Goal: Information Seeking & Learning: Understand process/instructions

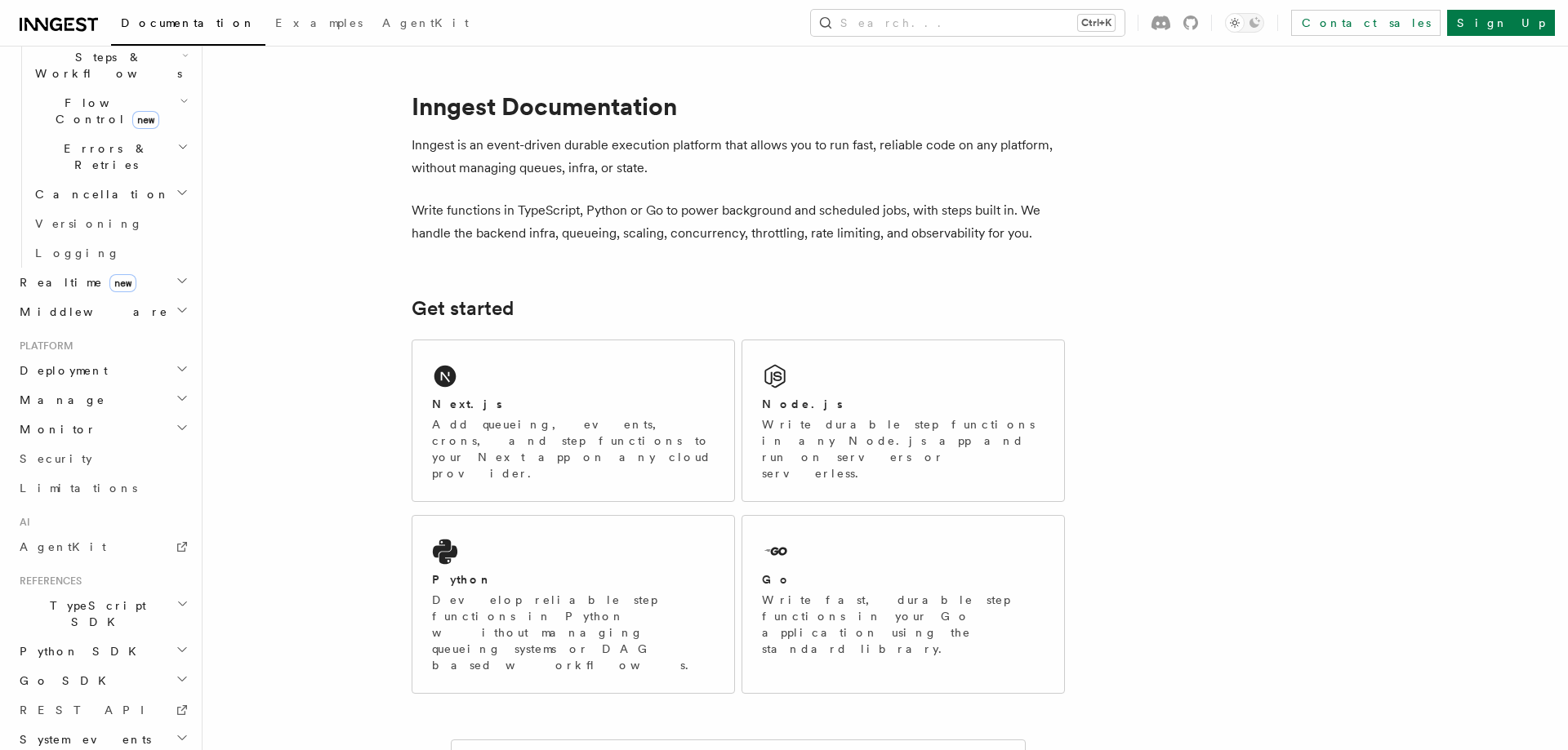
scroll to position [556, 0]
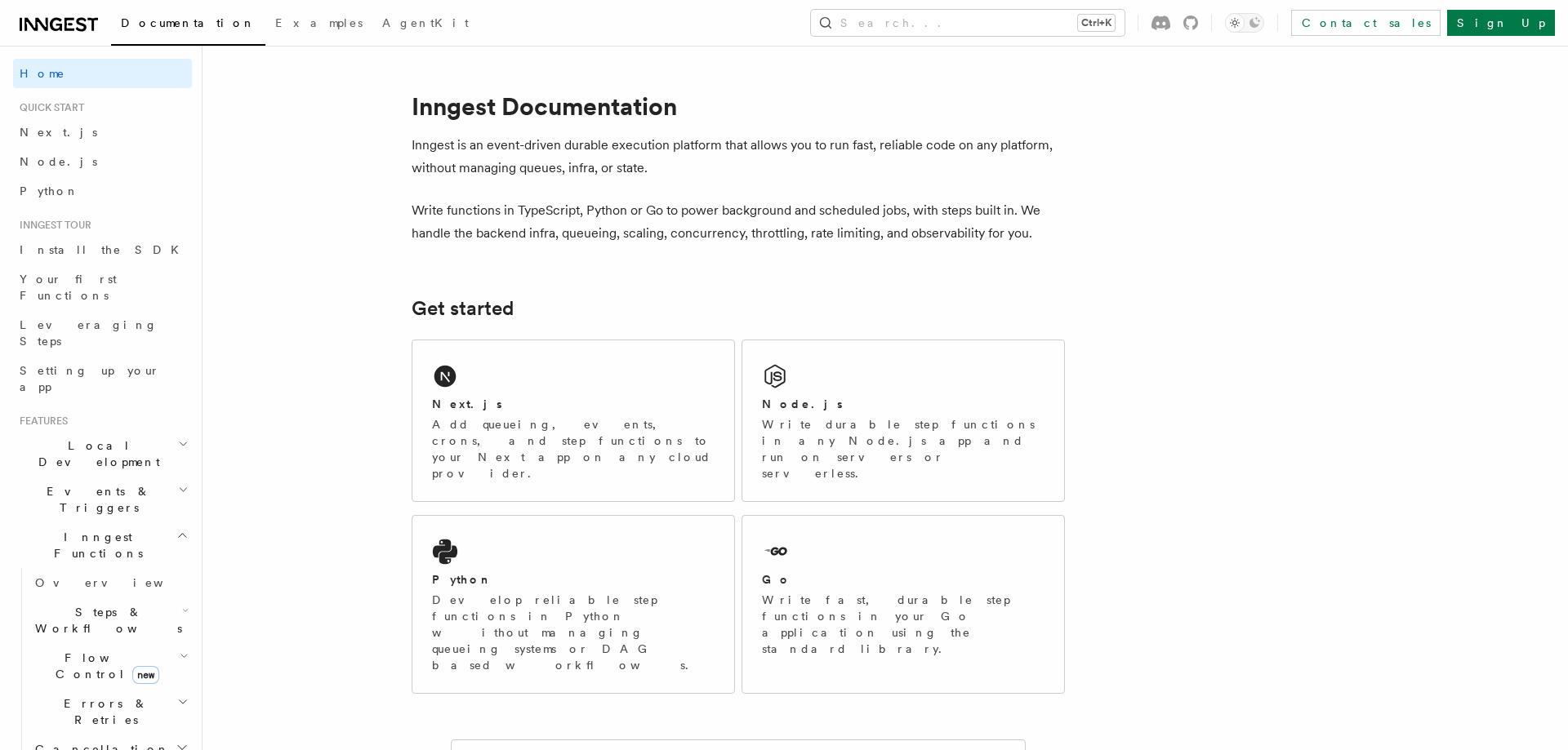
click at [159, 523] on h2 "Inngest Functions" at bounding box center [102, 546] width 179 height 46
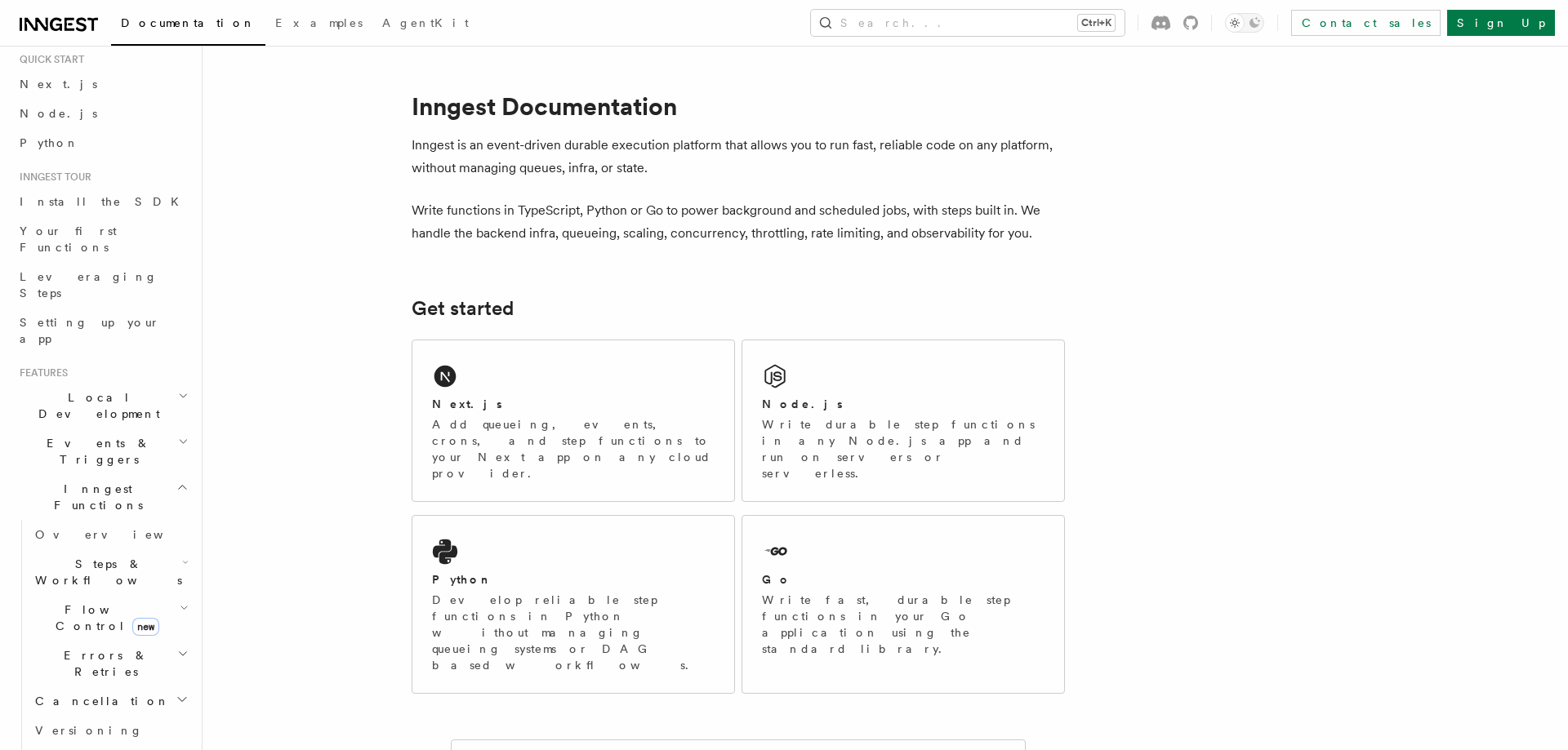
scroll to position [93, 0]
click at [146, 505] on h2 "Steps & Workflows" at bounding box center [110, 528] width 164 height 46
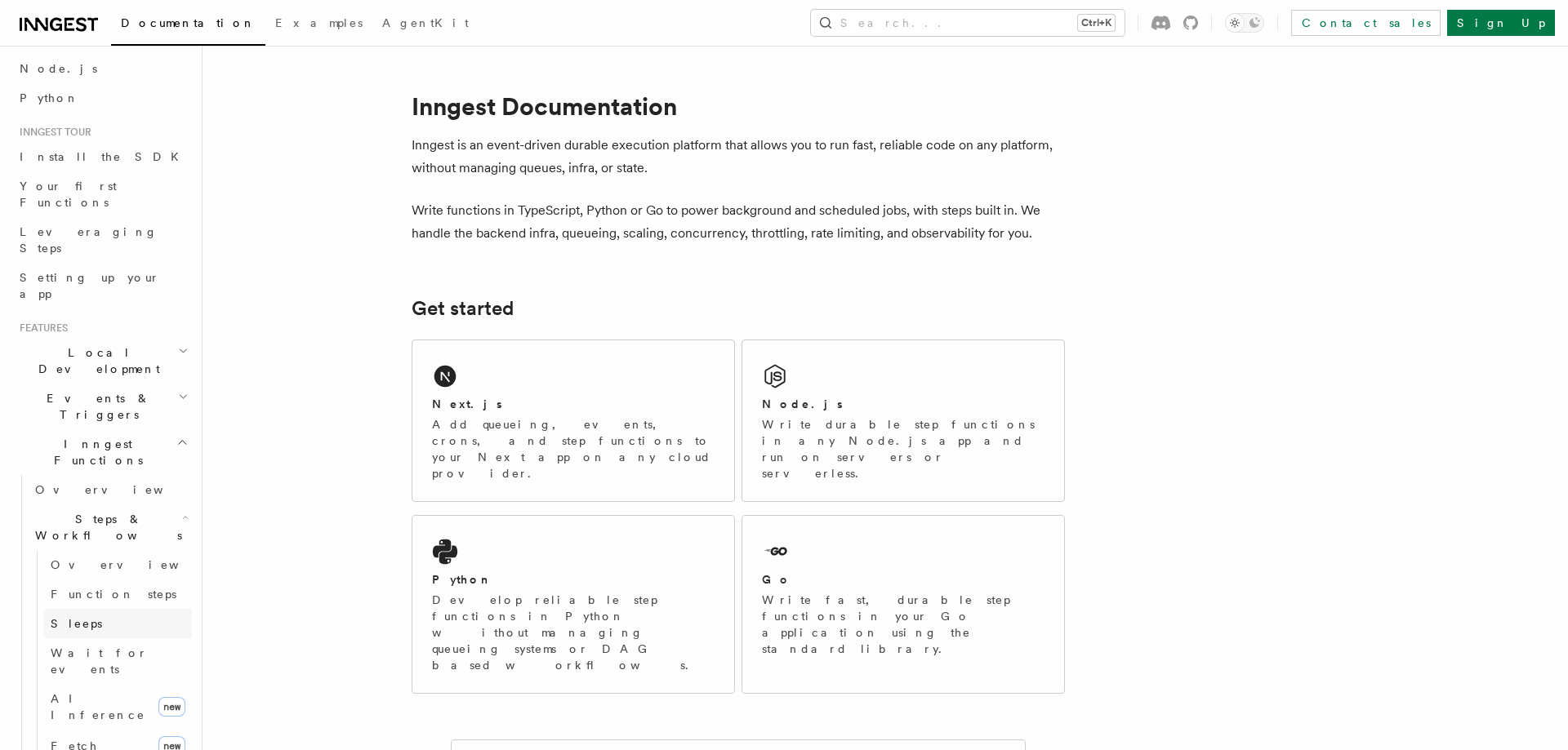
scroll to position [279, 0]
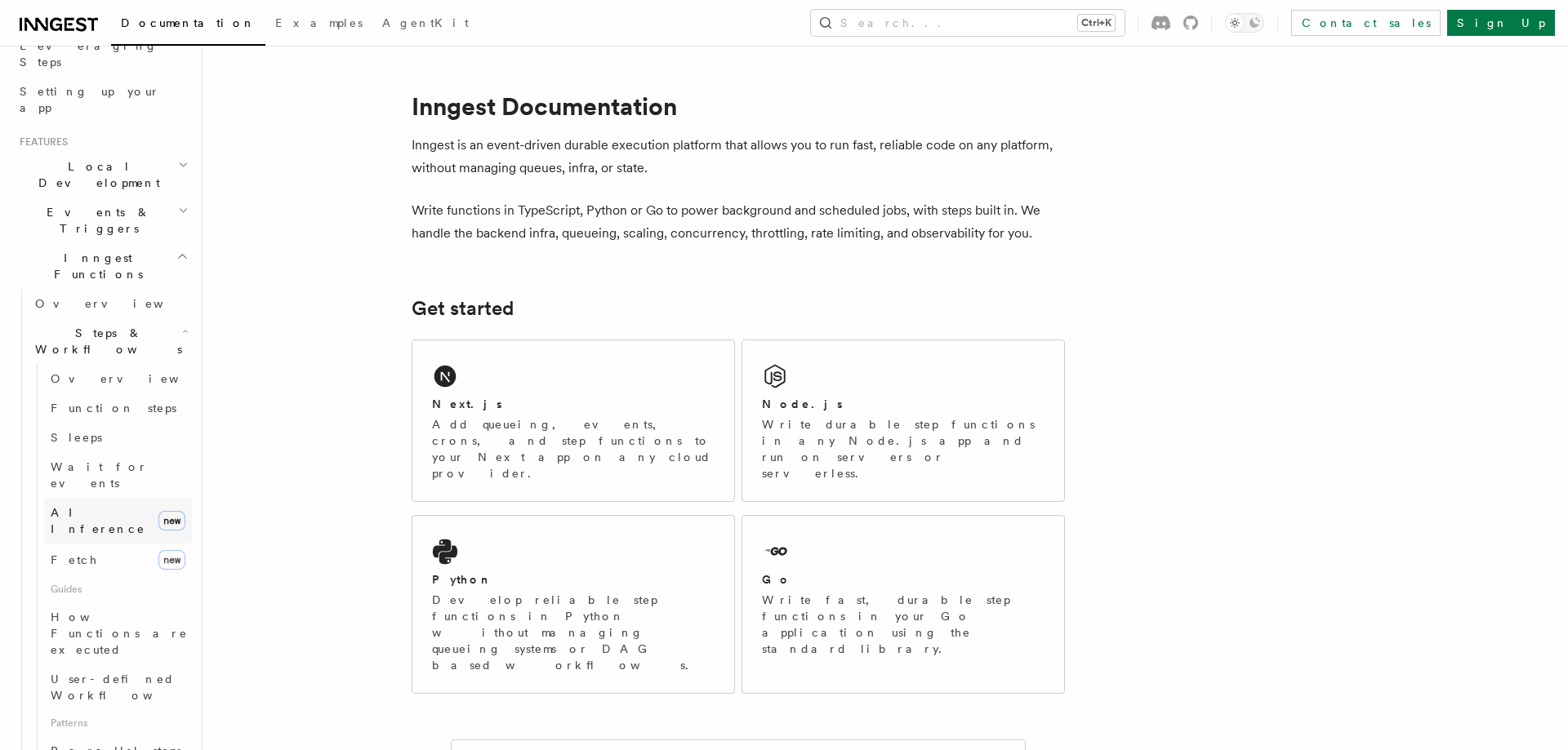
click at [88, 506] on span "AI Inference" at bounding box center [98, 521] width 95 height 29
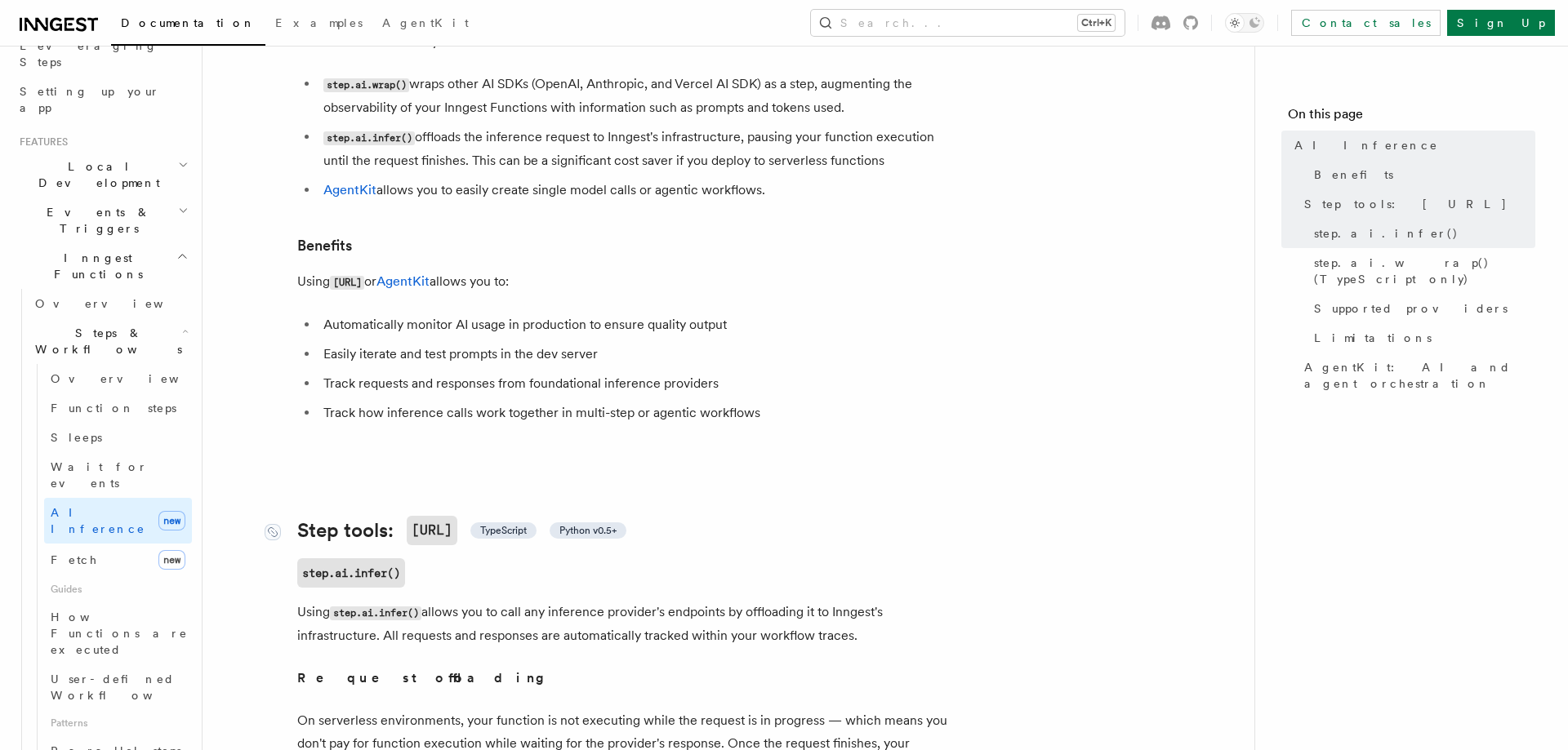
click at [527, 524] on span "TypeScript" at bounding box center [503, 531] width 47 height 13
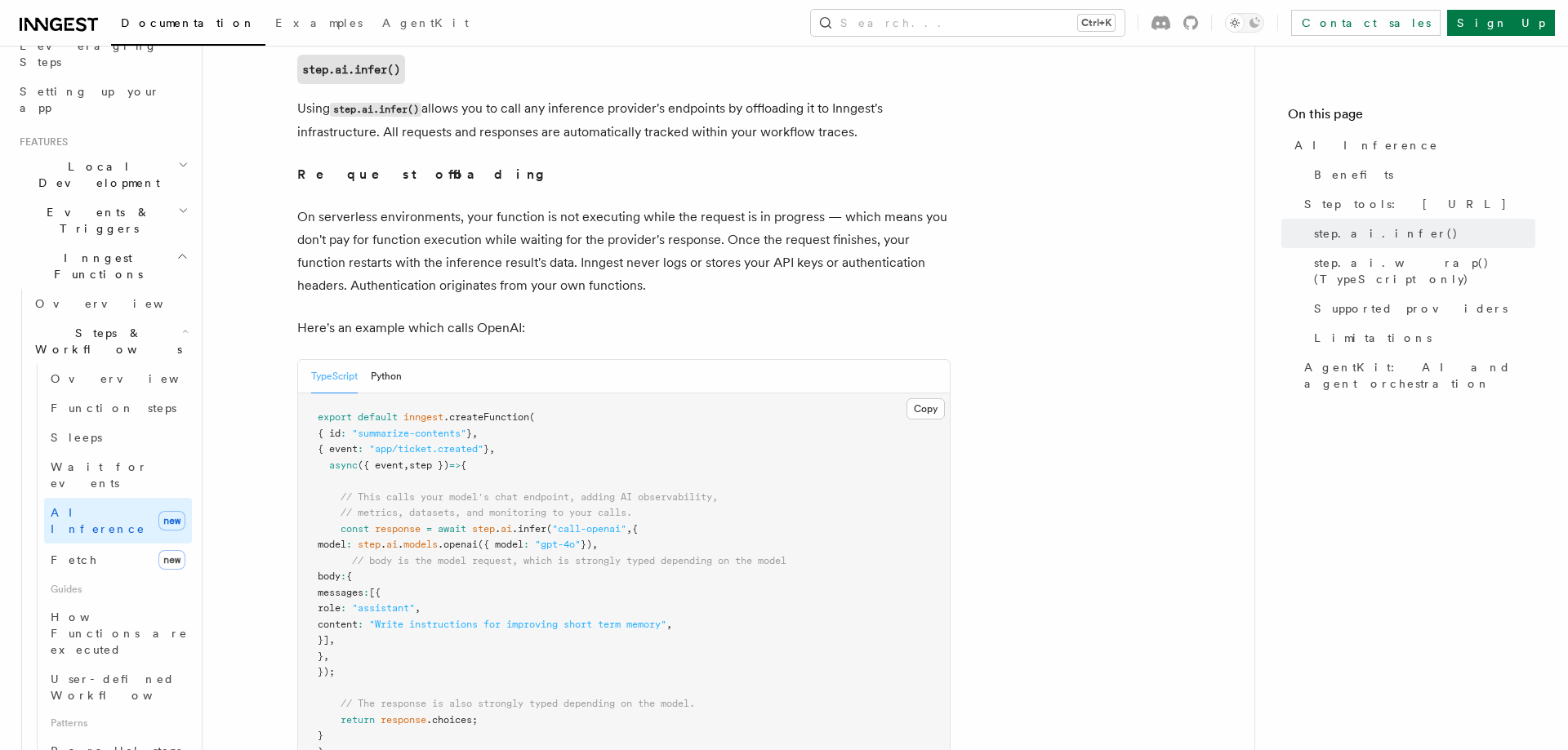
scroll to position [837, 0]
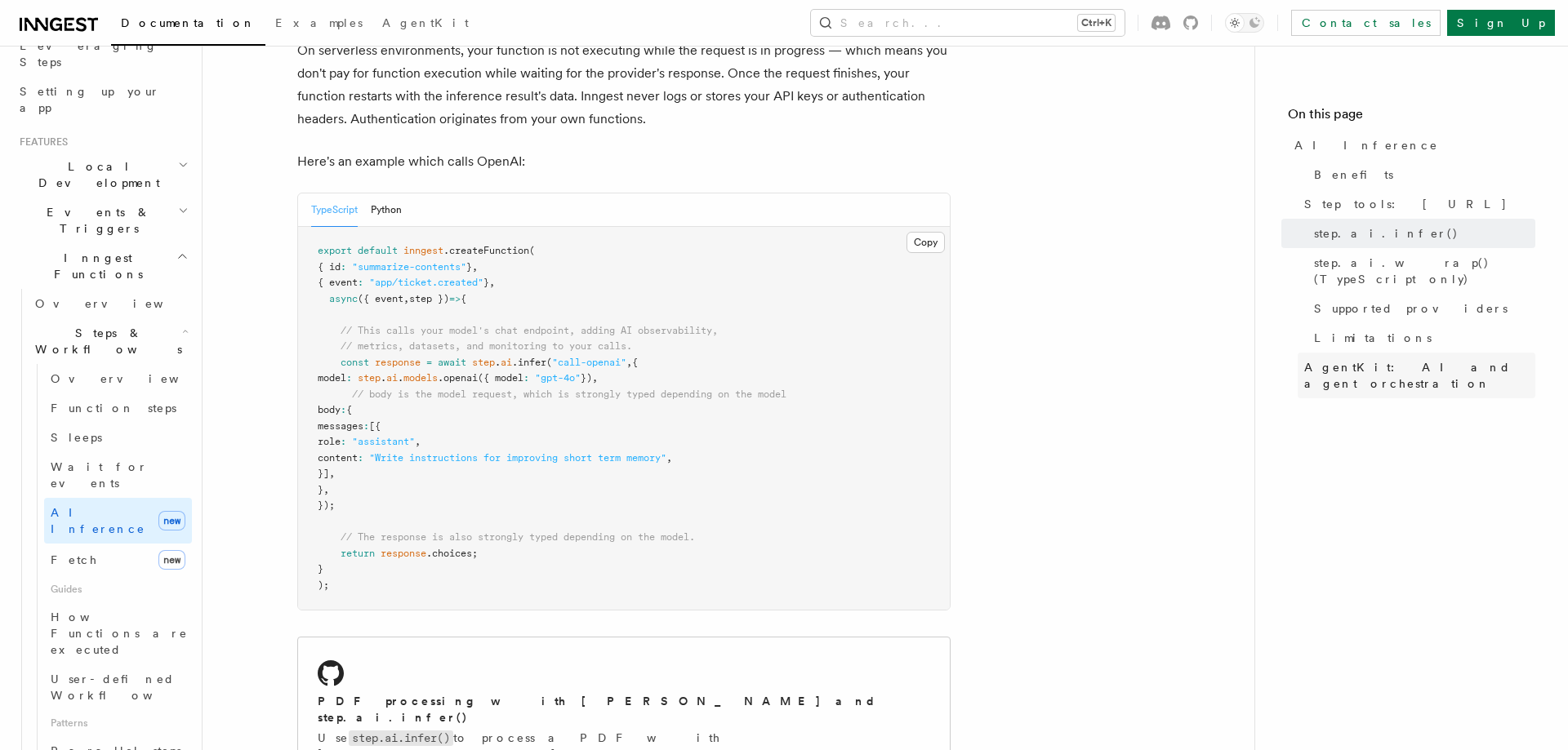
click at [1416, 359] on span "AgentKit: AI and agent orchestration" at bounding box center [1420, 375] width 231 height 33
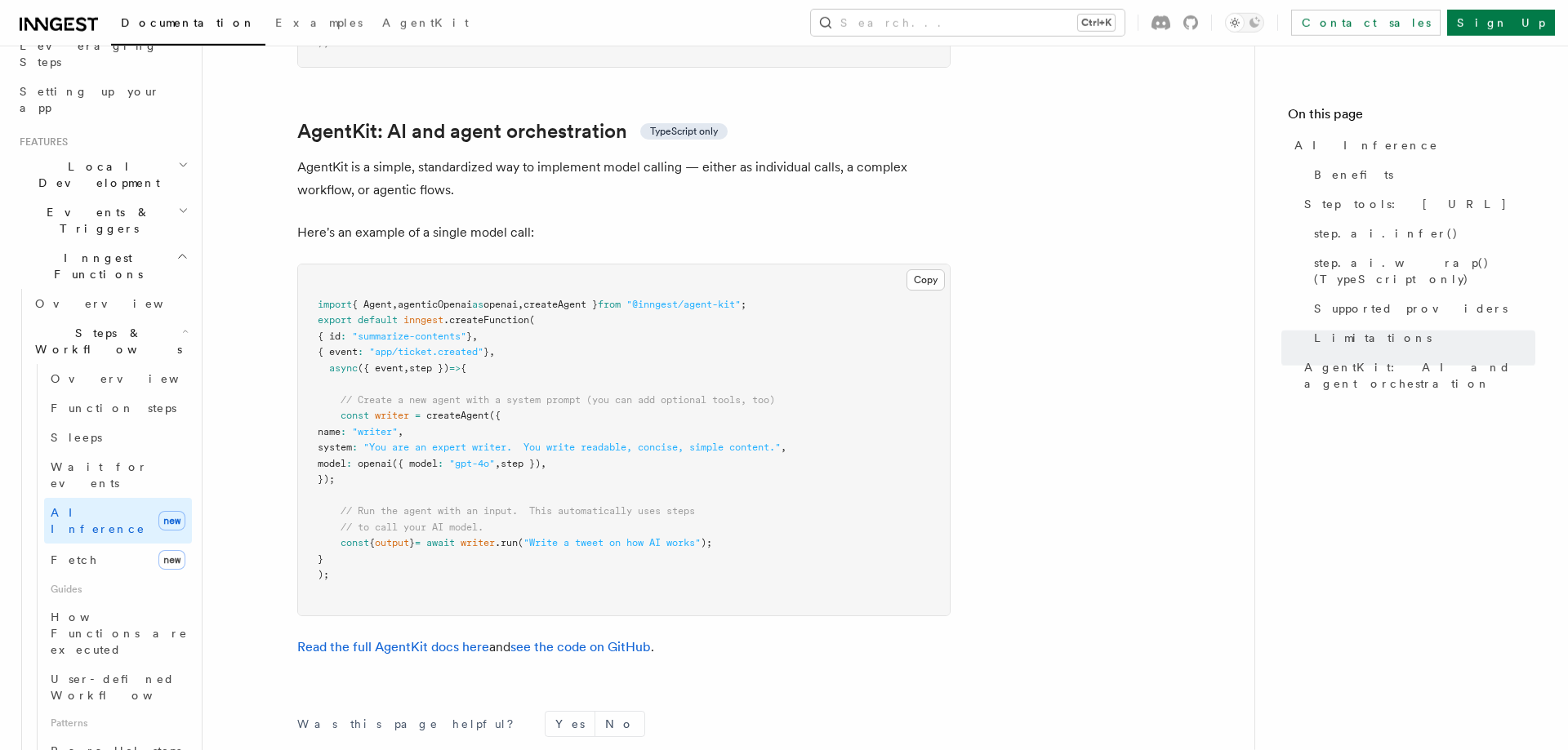
scroll to position [4758, 0]
drag, startPoint x: 819, startPoint y: 268, endPoint x: 319, endPoint y: 266, distance: 500.0
click at [319, 266] on pre "import { Agent , agenticOpenai as openai , createAgent } from "@inngest/agent-k…" at bounding box center [624, 438] width 652 height 351
copy span "import { Agent , agenticOpenai as openai , createAgent } from "@inngest/agent-k…"
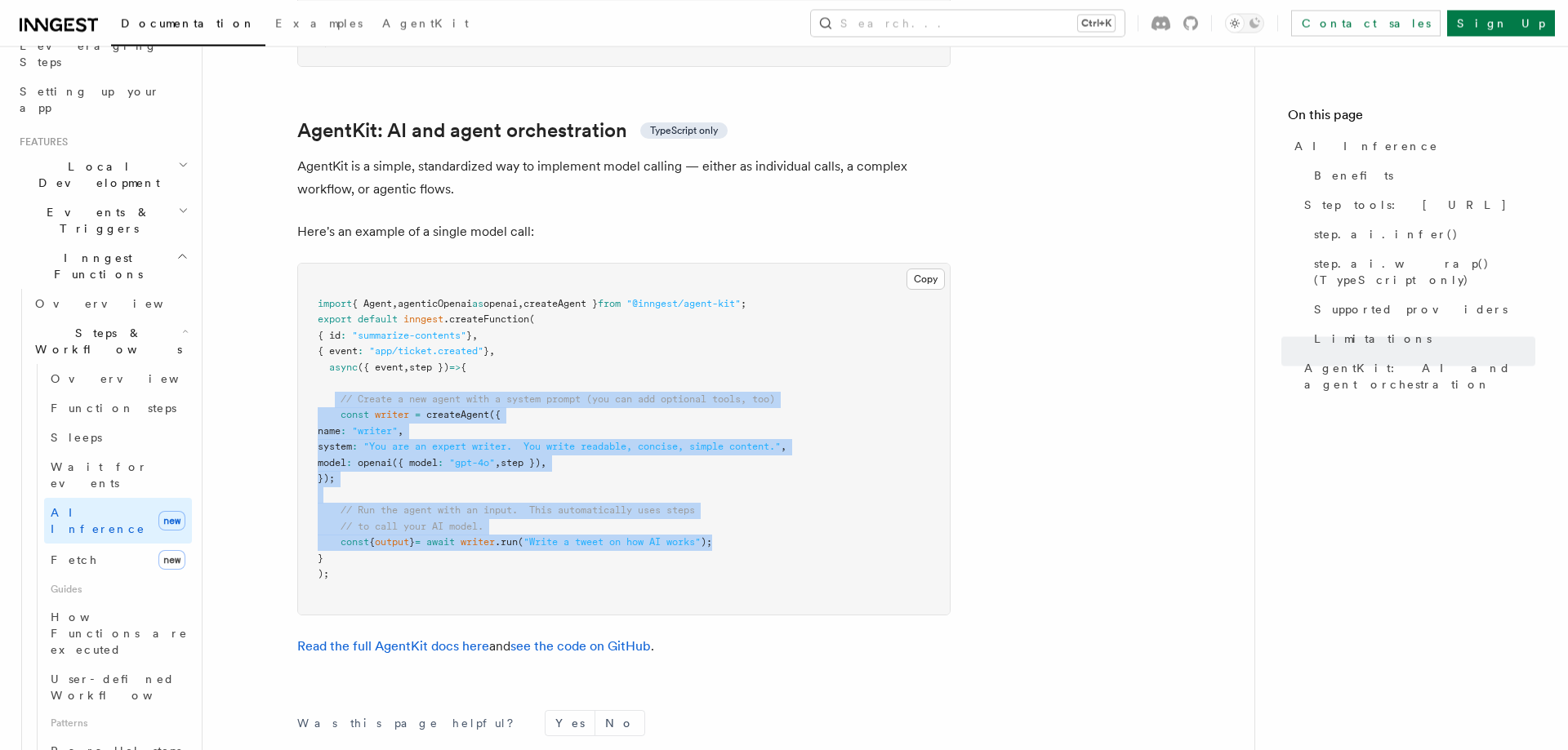
drag, startPoint x: 336, startPoint y: 356, endPoint x: 905, endPoint y: 504, distance: 587.9
click at [905, 504] on pre "import { Agent , agenticOpenai as openai , createAgent } from "@inngest/agent-k…" at bounding box center [624, 438] width 652 height 351
copy code "// Create a new agent with a system prompt (you can add optional tools, too) co…"
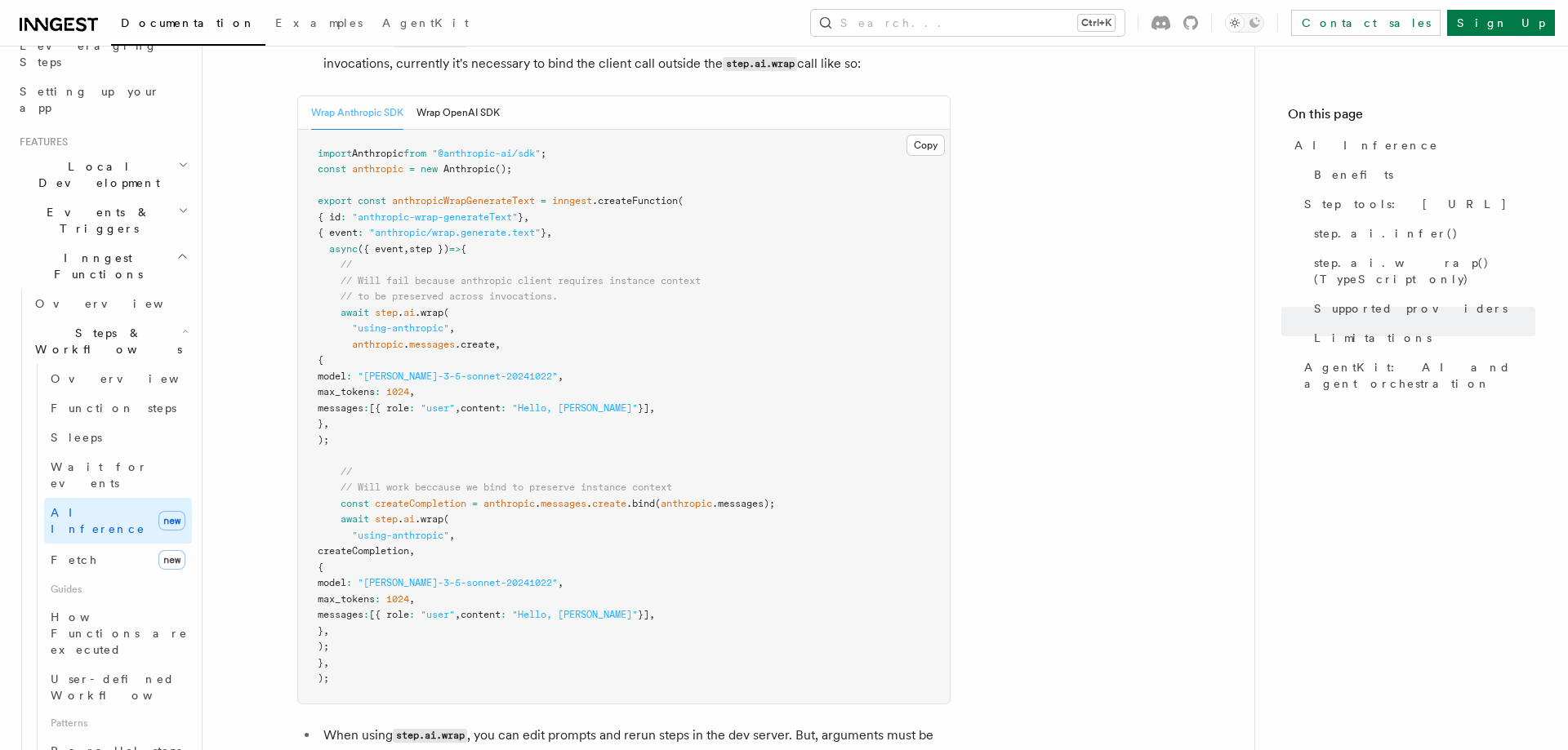
scroll to position [2201, 0]
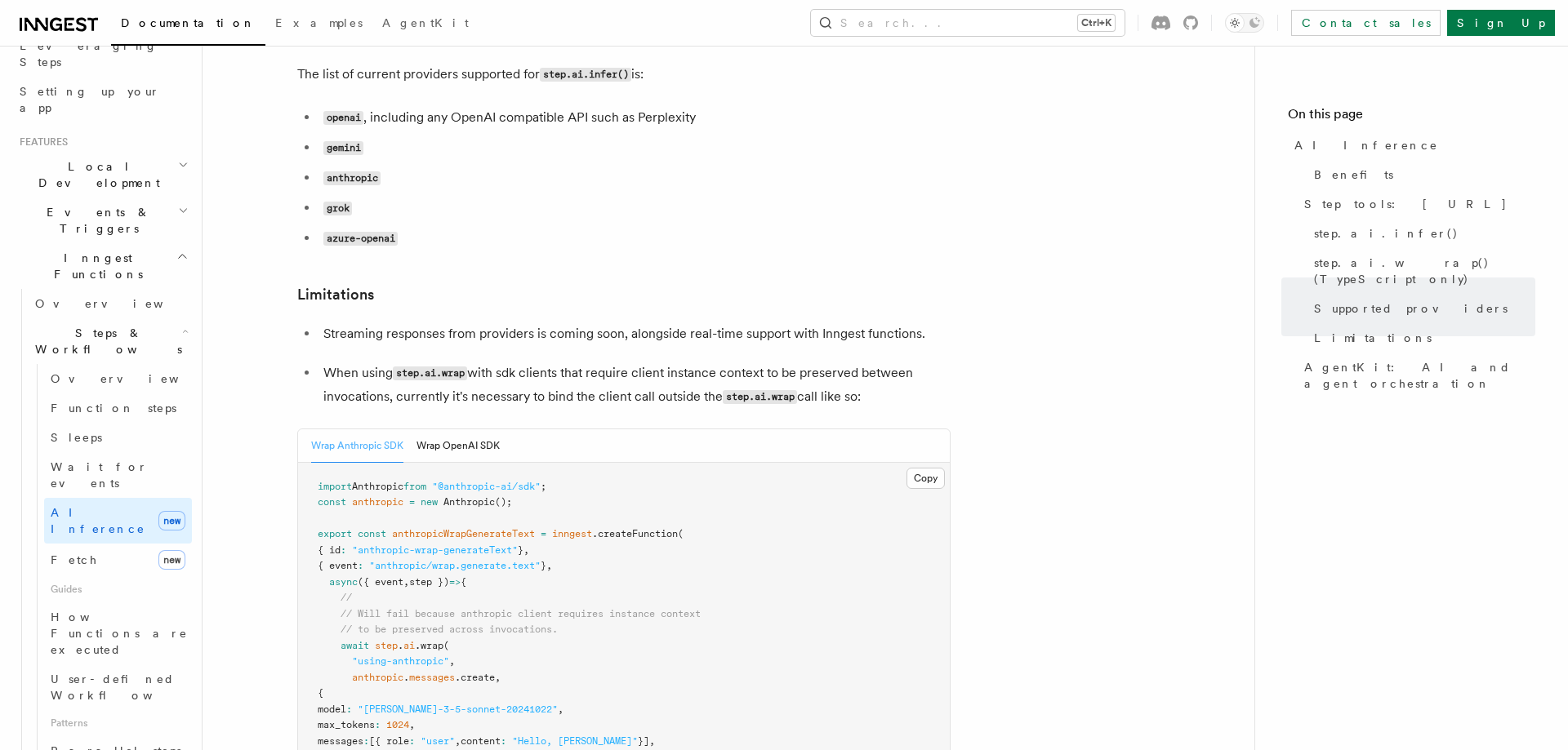
click at [346, 141] on code "gemini" at bounding box center [343, 148] width 40 height 14
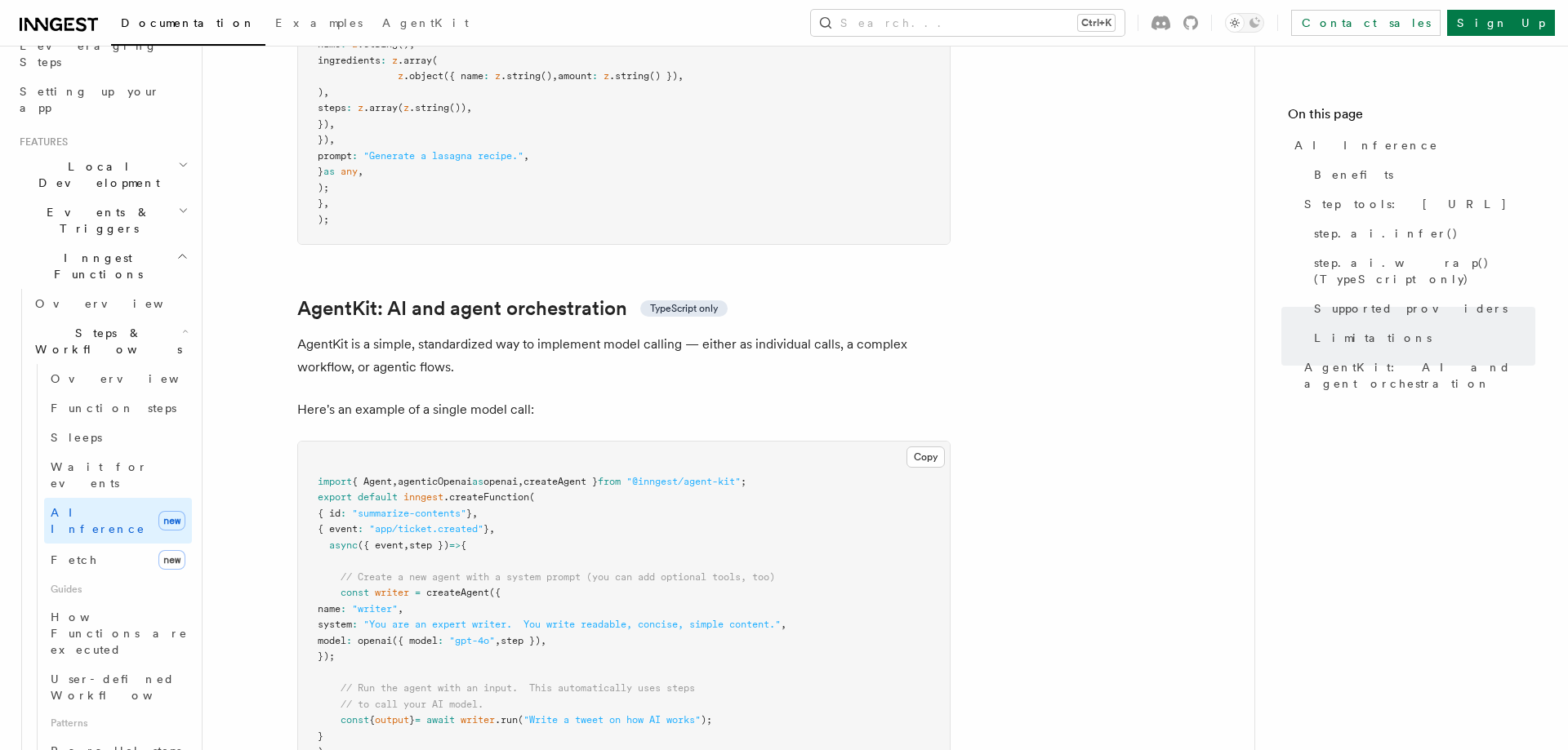
scroll to position [4830, 0]
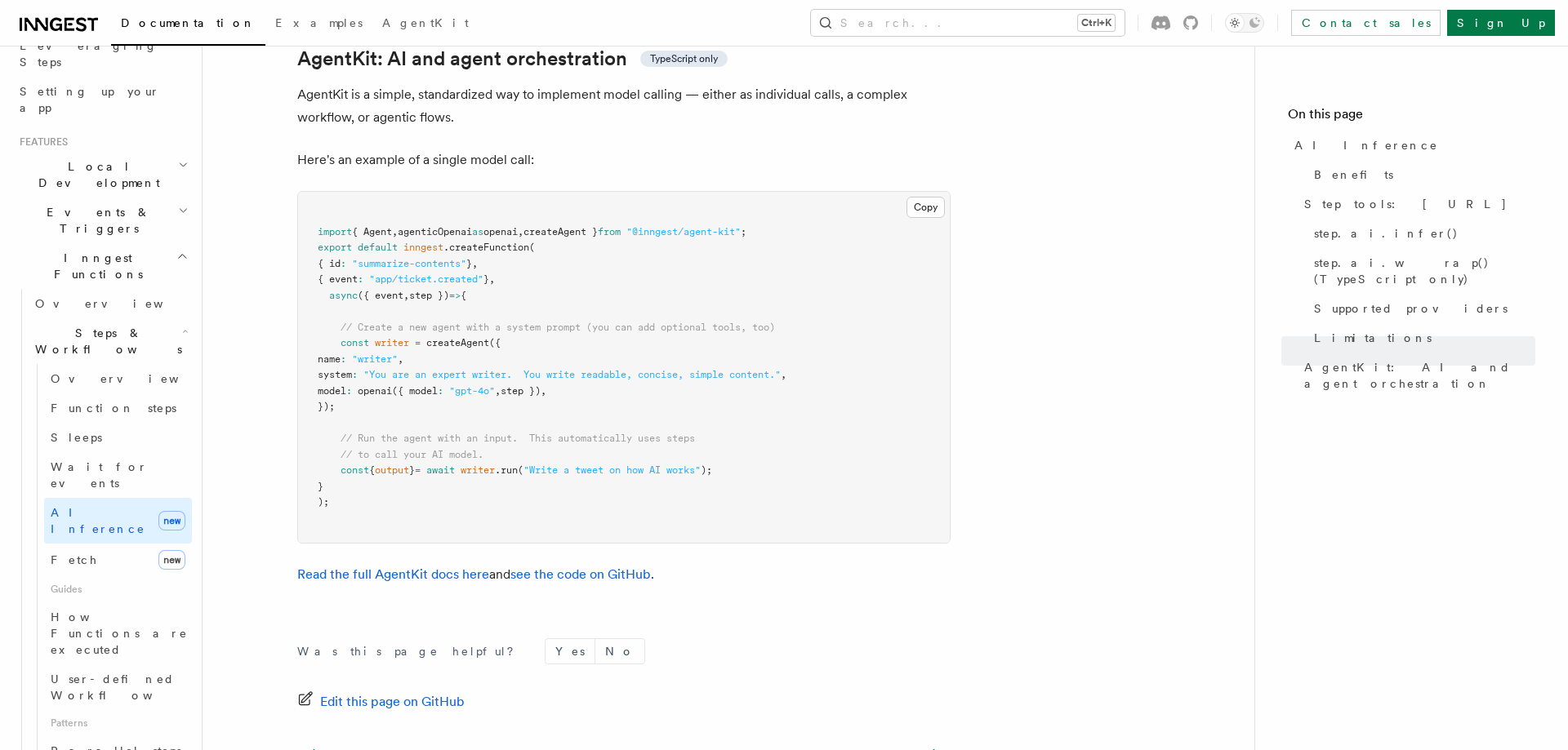
click at [392, 337] on span "writer" at bounding box center [392, 343] width 34 height 11
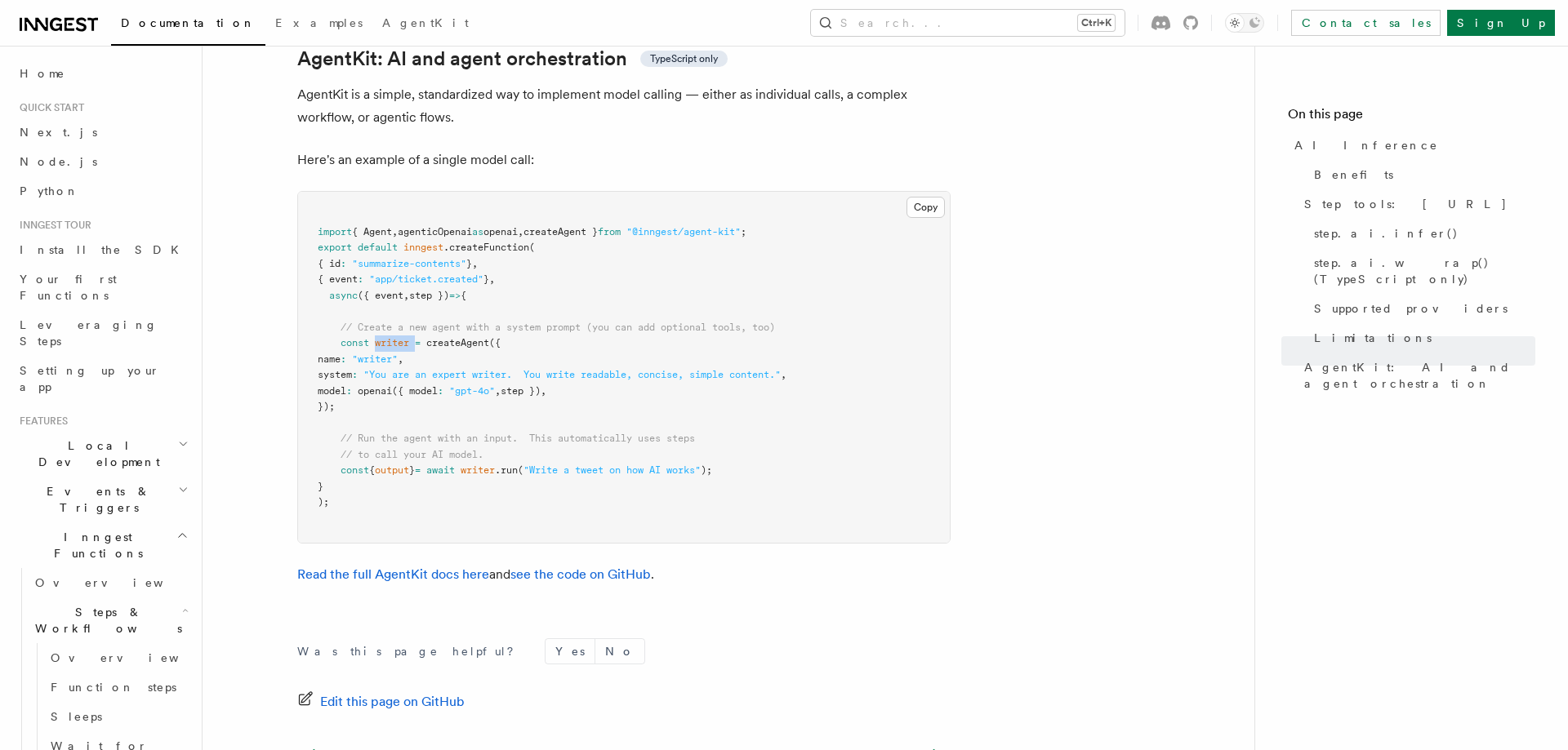
click at [98, 529] on span "Inngest Functions" at bounding box center [95, 546] width 164 height 33
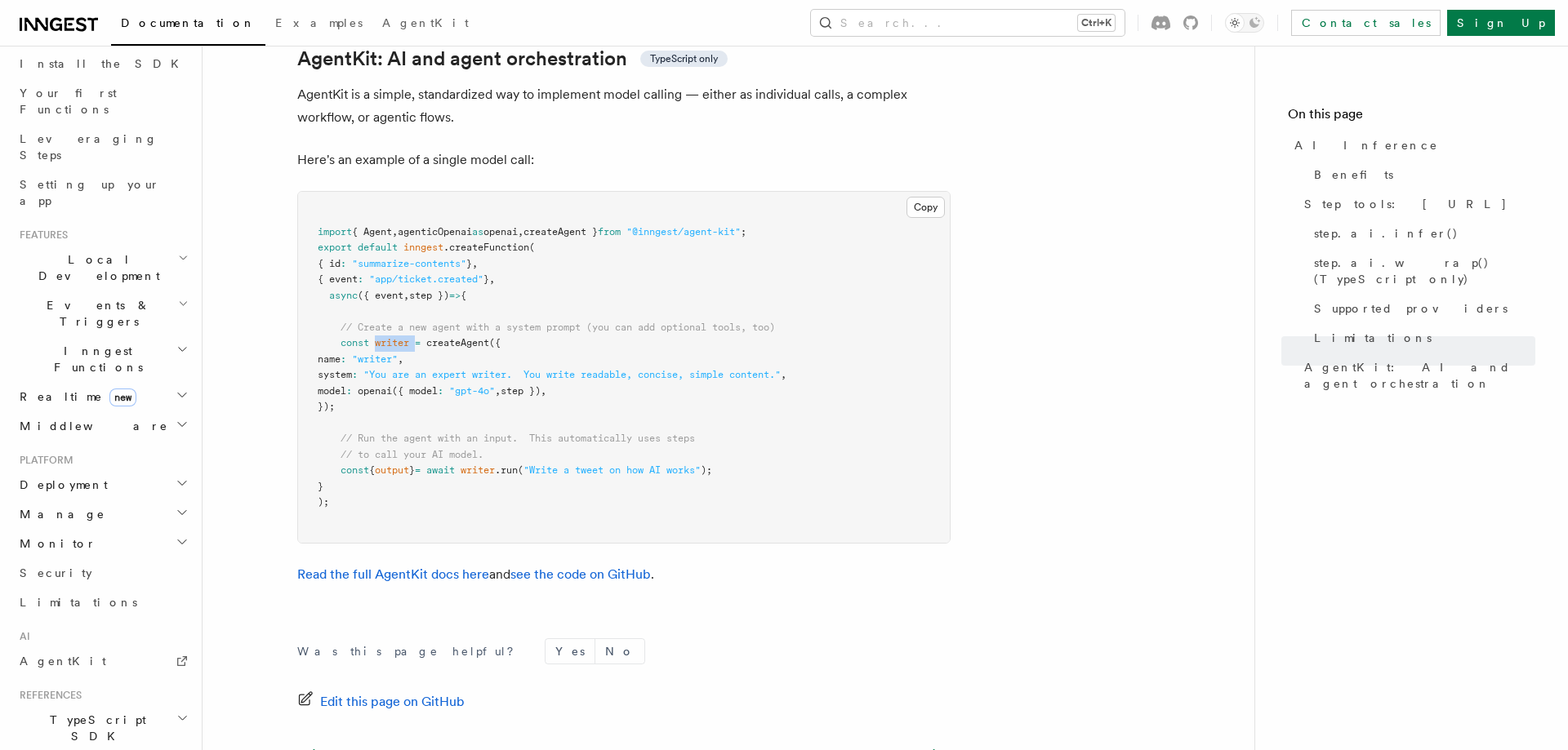
scroll to position [350, 0]
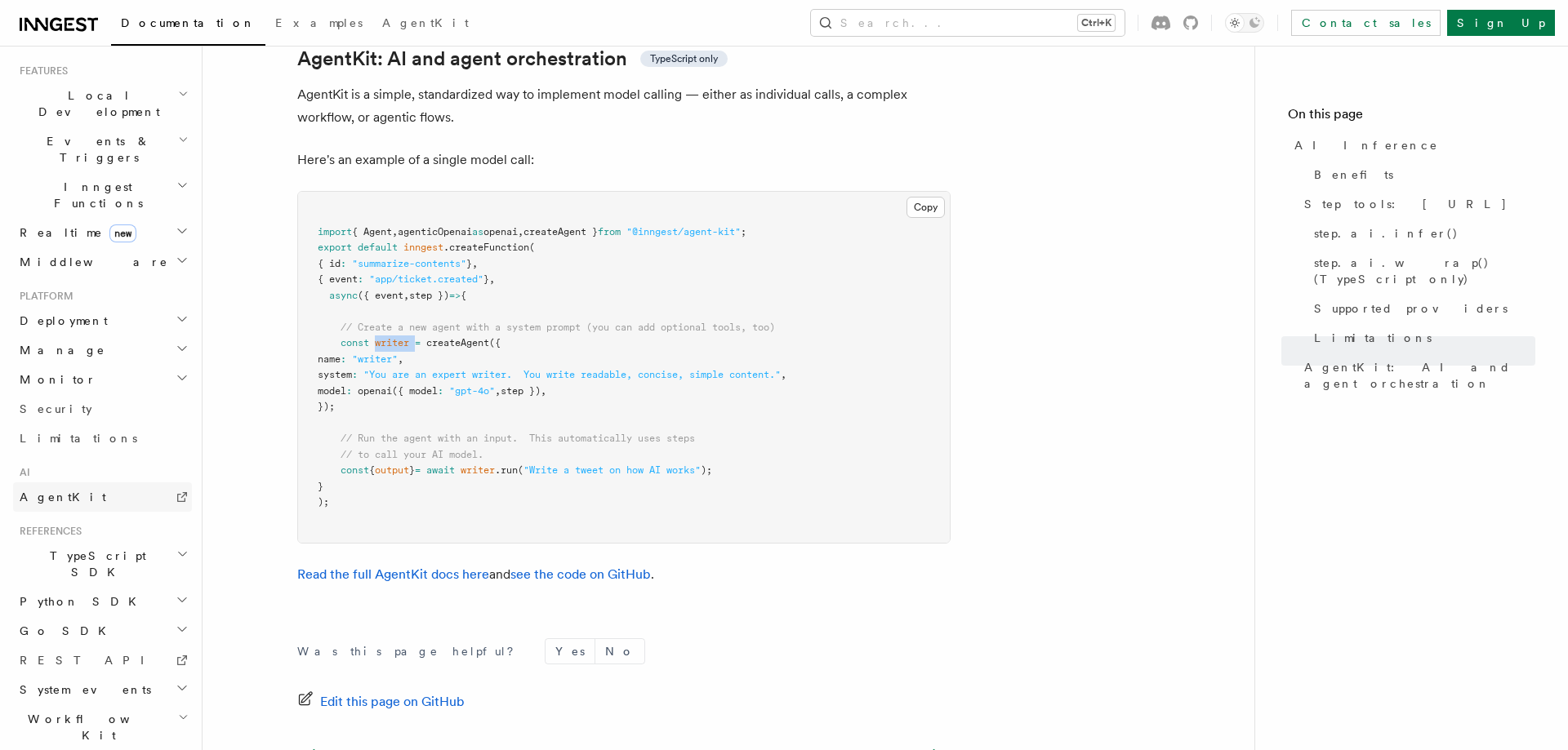
click at [70, 483] on link "AgentKit" at bounding box center [102, 497] width 179 height 29
click at [495, 465] on span "writer" at bounding box center [478, 470] width 34 height 11
drag, startPoint x: 334, startPoint y: 430, endPoint x: 815, endPoint y: 428, distance: 481.0
click at [815, 428] on pre "import { Agent , agenticOpenai as openai , createAgent } from "@inngest/agent-k…" at bounding box center [624, 367] width 652 height 351
copy span "const { output } = await writer .run ( "Write a tweet on how AI works" );"
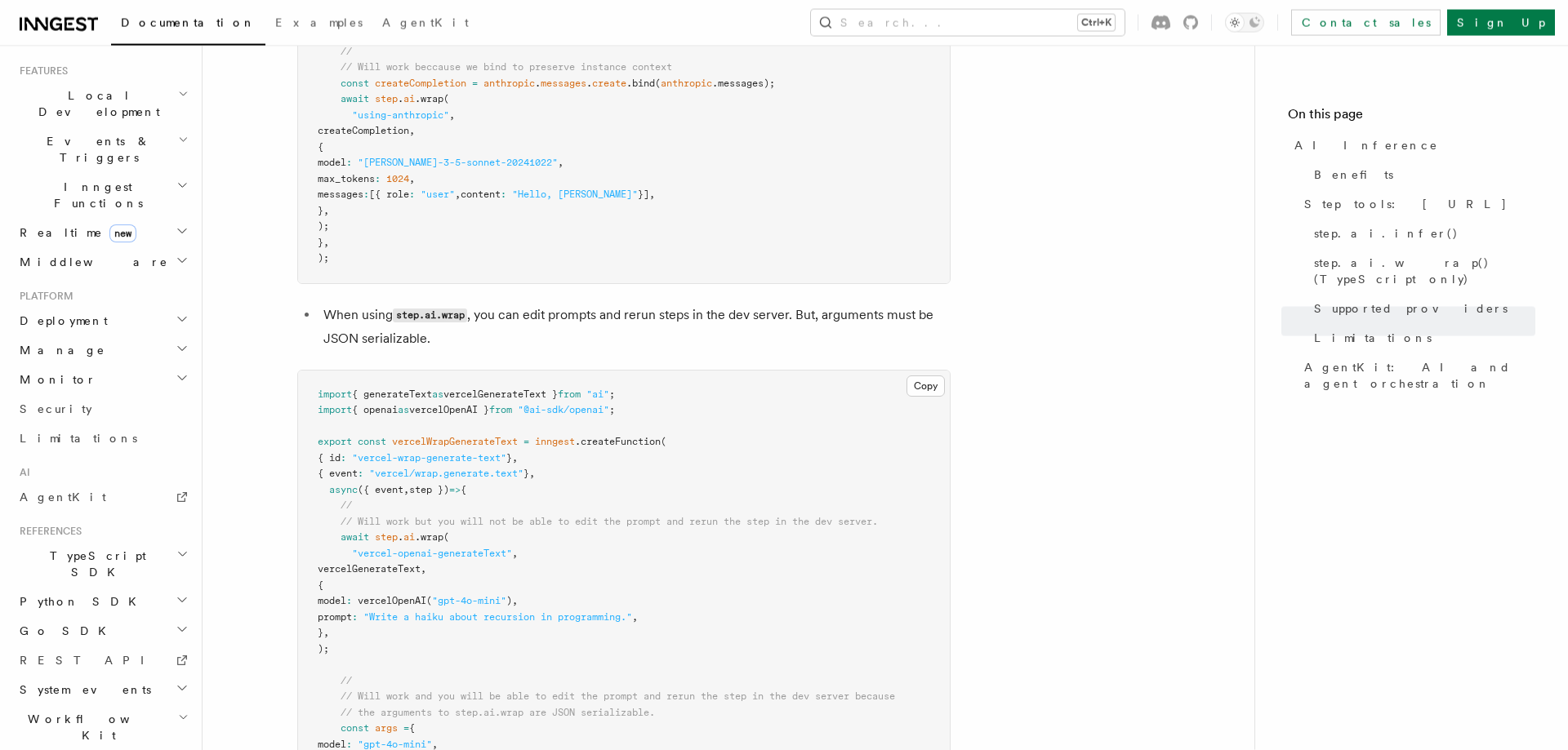
scroll to position [2914, 0]
